Goal: Check status: Check status

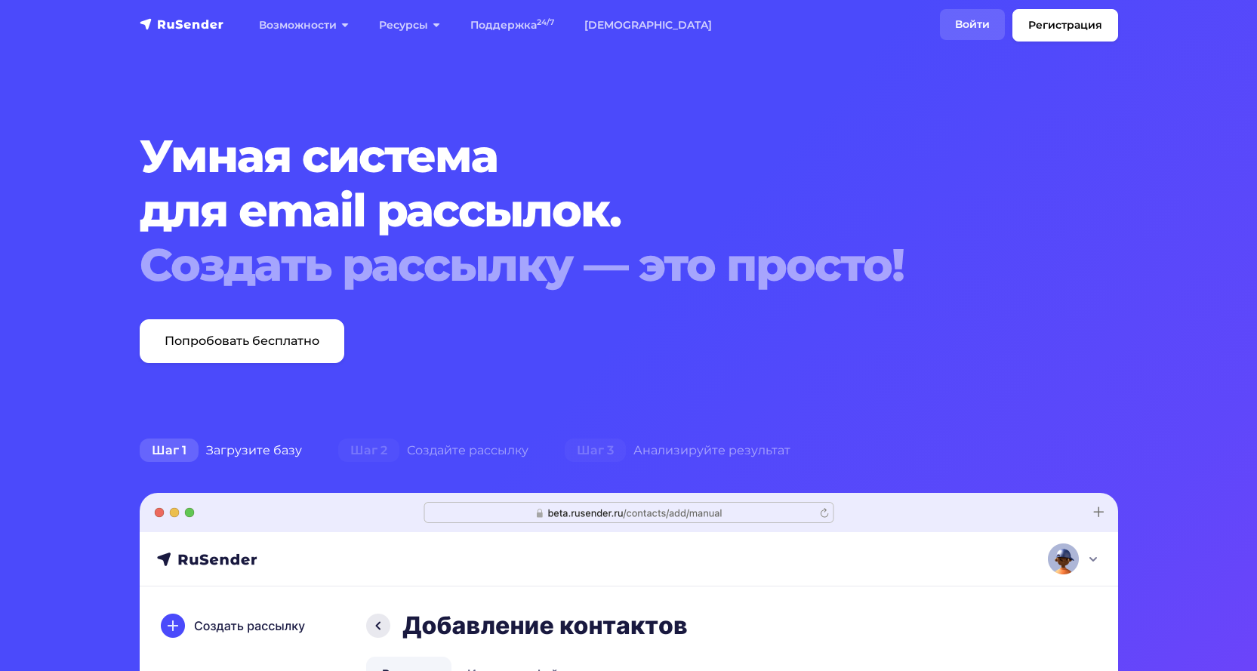
click at [974, 18] on link "Войти" at bounding box center [972, 24] width 65 height 31
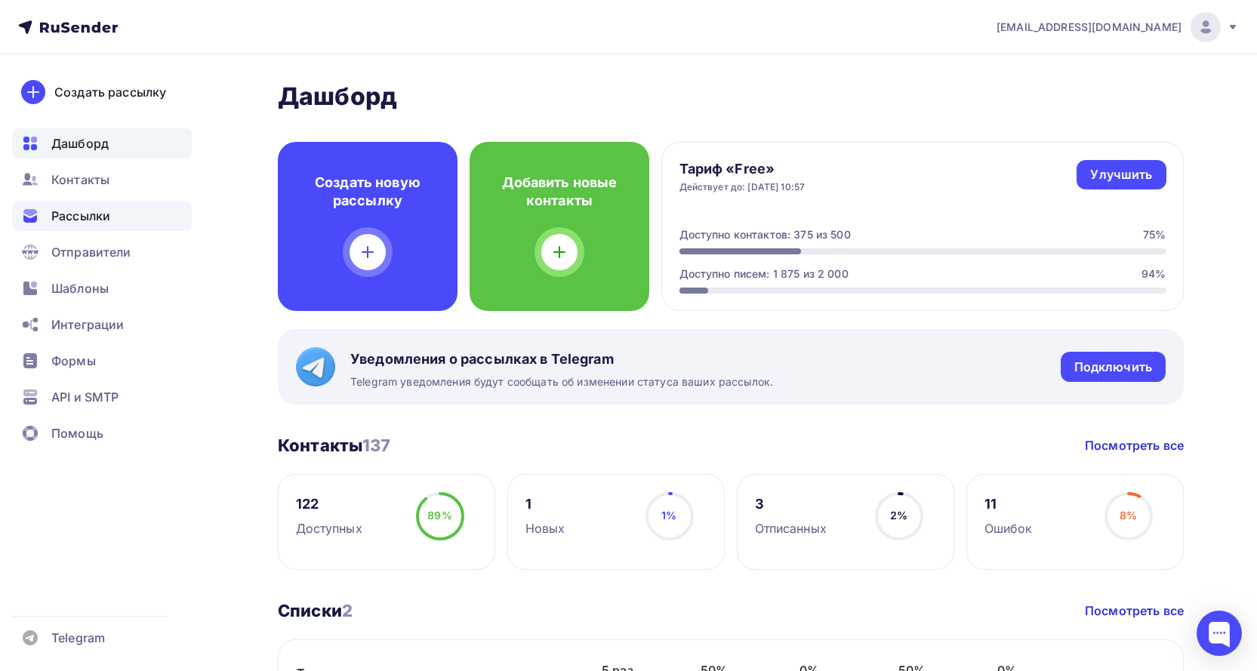
click at [83, 218] on span "Рассылки" at bounding box center [80, 216] width 59 height 18
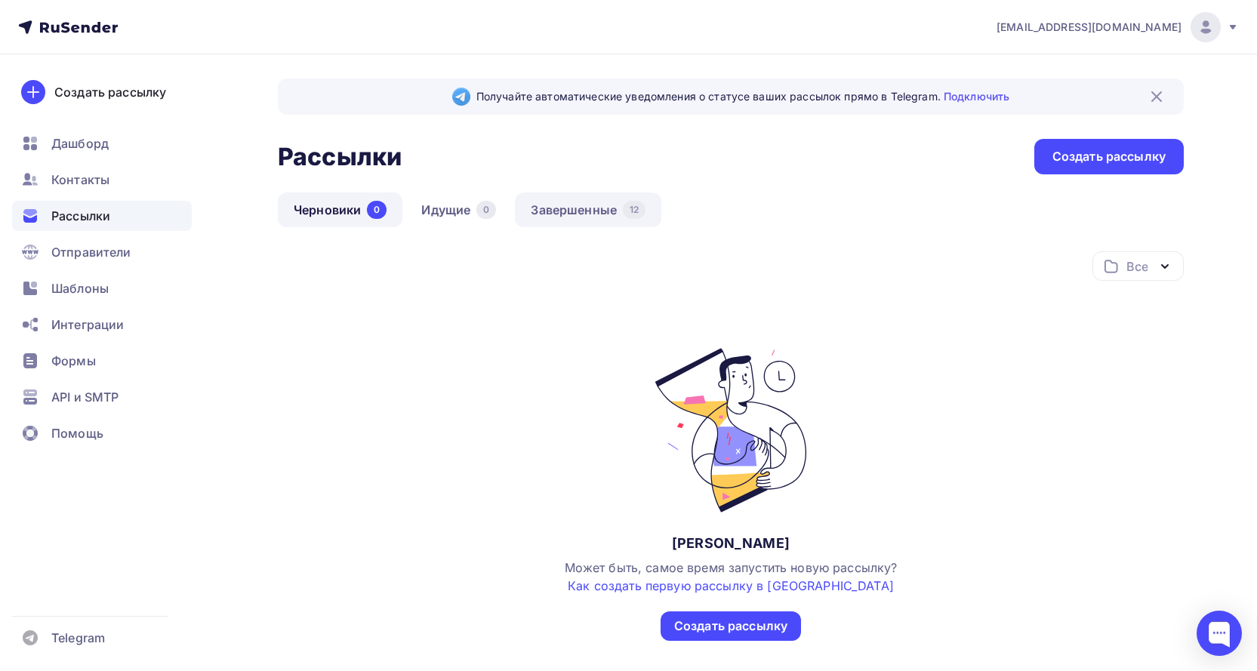
click at [590, 208] on link "Завершенные 12" at bounding box center [588, 209] width 146 height 35
